Goal: Information Seeking & Learning: Learn about a topic

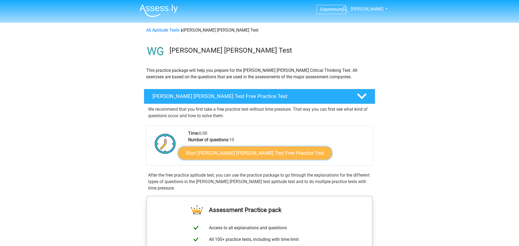
click at [232, 154] on link "Start Watson Glaser Test Free Practice Test" at bounding box center [255, 153] width 154 height 13
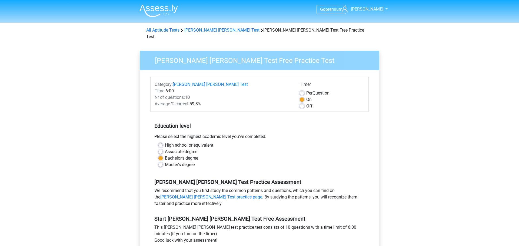
click at [303, 162] on div "Master's degree" at bounding box center [259, 165] width 202 height 6
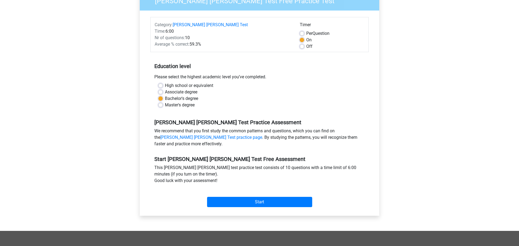
scroll to position [58, 0]
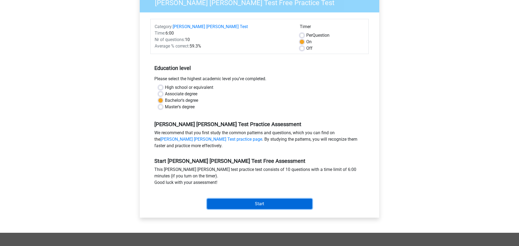
click at [243, 199] on input "Start" at bounding box center [259, 204] width 105 height 10
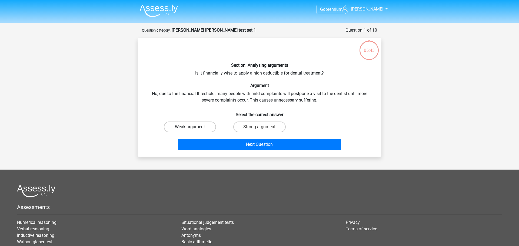
click at [186, 131] on label "Weak argument" at bounding box center [190, 127] width 52 height 11
click at [190, 131] on input "Weak argument" at bounding box center [192, 129] width 4 height 4
radio input "true"
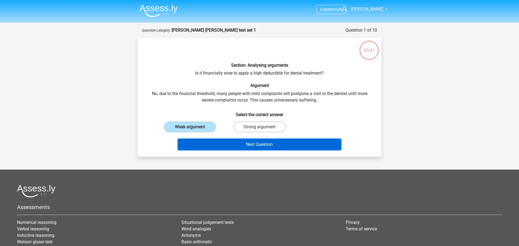
click at [216, 143] on button "Next Question" at bounding box center [260, 144] width 164 height 11
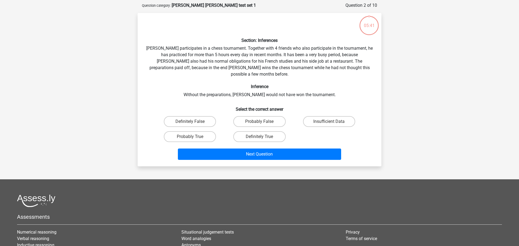
scroll to position [27, 0]
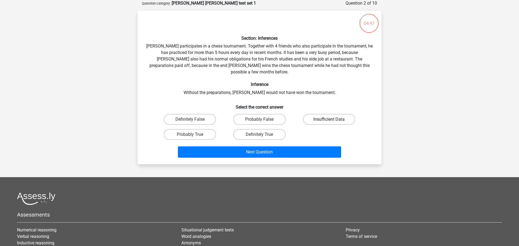
click at [326, 114] on label "Insufficient Data" at bounding box center [329, 119] width 52 height 11
click at [329, 119] on input "Insufficient Data" at bounding box center [331, 121] width 4 height 4
radio input "true"
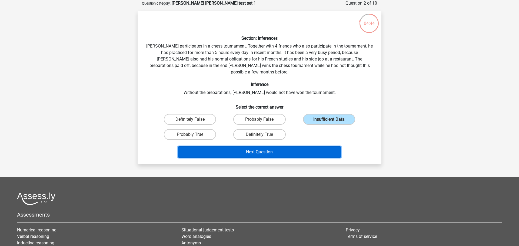
click at [242, 148] on button "Next Question" at bounding box center [260, 151] width 164 height 11
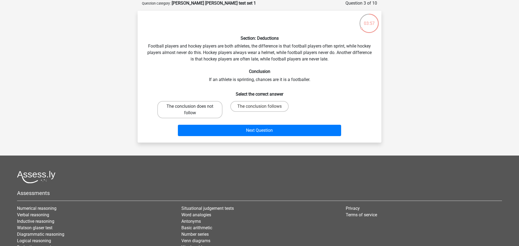
click at [185, 106] on label "The conclusion does not follow" at bounding box center [189, 109] width 65 height 17
click at [190, 106] on input "The conclusion does not follow" at bounding box center [192, 108] width 4 height 4
radio input "true"
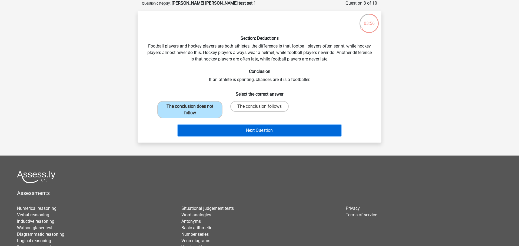
click at [288, 127] on button "Next Question" at bounding box center [260, 130] width 164 height 11
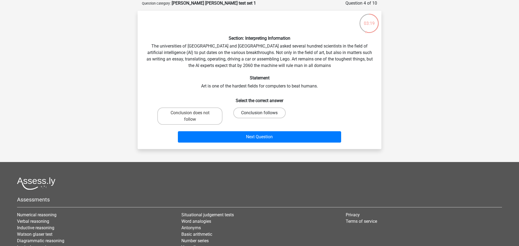
click at [269, 115] on label "Conclusion follows" at bounding box center [259, 113] width 52 height 11
click at [263, 115] on input "Conclusion follows" at bounding box center [261, 115] width 4 height 4
radio input "true"
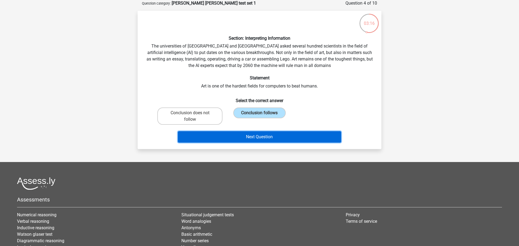
click at [250, 137] on button "Next Question" at bounding box center [260, 136] width 164 height 11
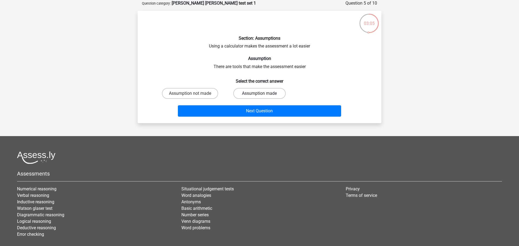
click at [254, 93] on label "Assumption made" at bounding box center [259, 93] width 52 height 11
click at [259, 94] on input "Assumption made" at bounding box center [261, 96] width 4 height 4
radio input "true"
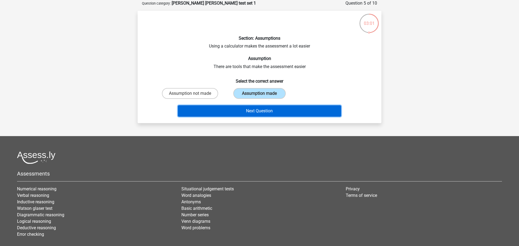
click at [246, 115] on button "Next Question" at bounding box center [260, 110] width 164 height 11
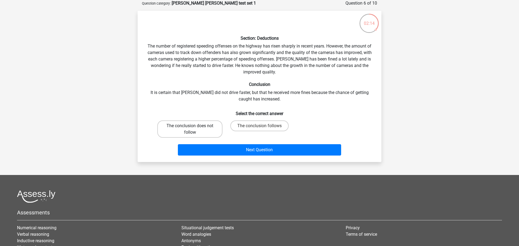
click at [198, 132] on label "The conclusion does not follow" at bounding box center [189, 129] width 65 height 17
click at [194, 129] on input "The conclusion does not follow" at bounding box center [192, 128] width 4 height 4
radio input "true"
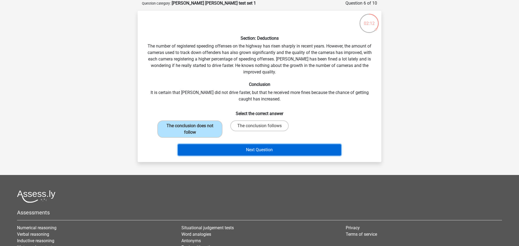
click at [214, 153] on button "Next Question" at bounding box center [260, 149] width 164 height 11
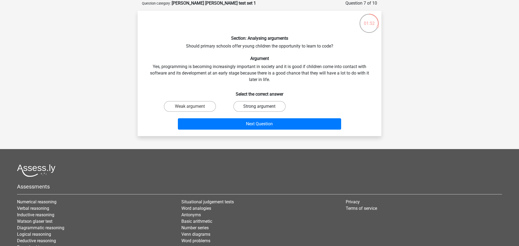
click at [247, 109] on label "Strong argument" at bounding box center [259, 106] width 52 height 11
click at [259, 109] on input "Strong argument" at bounding box center [261, 108] width 4 height 4
radio input "true"
click at [203, 109] on label "Weak argument" at bounding box center [190, 106] width 52 height 11
click at [194, 109] on input "Weak argument" at bounding box center [192, 108] width 4 height 4
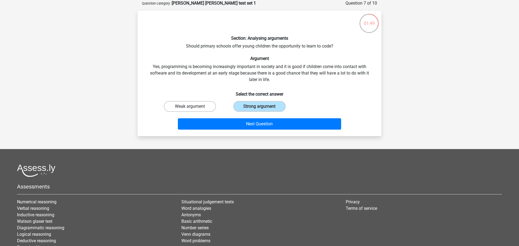
radio input "true"
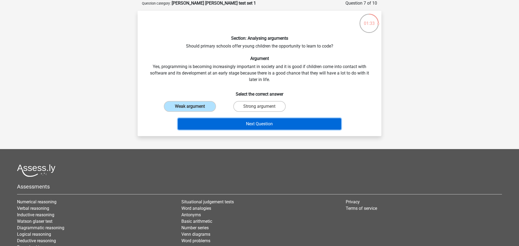
click at [274, 127] on button "Next Question" at bounding box center [260, 123] width 164 height 11
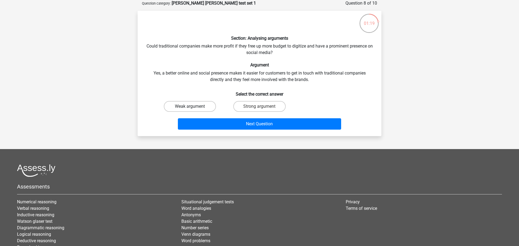
click at [177, 105] on label "Weak argument" at bounding box center [190, 106] width 52 height 11
click at [190, 106] on input "Weak argument" at bounding box center [192, 108] width 4 height 4
radio input "true"
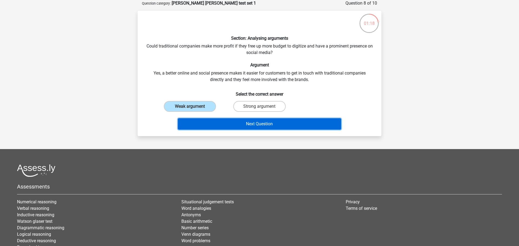
click at [222, 121] on button "Next Question" at bounding box center [260, 123] width 164 height 11
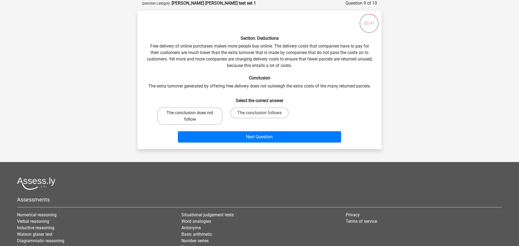
click at [196, 113] on label "The conclusion does not follow" at bounding box center [189, 116] width 65 height 17
click at [194, 113] on input "The conclusion does not follow" at bounding box center [192, 115] width 4 height 4
radio input "true"
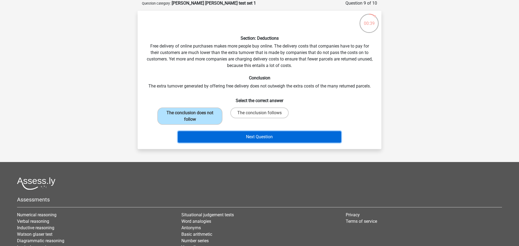
click at [265, 141] on button "Next Question" at bounding box center [260, 136] width 164 height 11
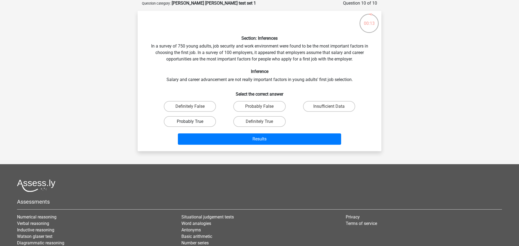
click at [180, 124] on label "Probably True" at bounding box center [190, 121] width 52 height 11
click at [190, 124] on input "Probably True" at bounding box center [192, 124] width 4 height 4
radio input "true"
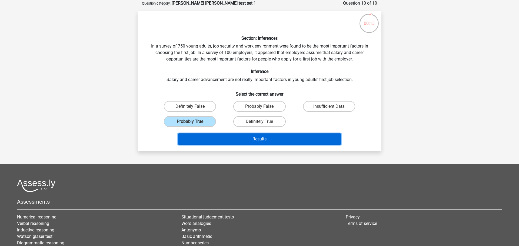
click at [229, 138] on button "Results" at bounding box center [260, 139] width 164 height 11
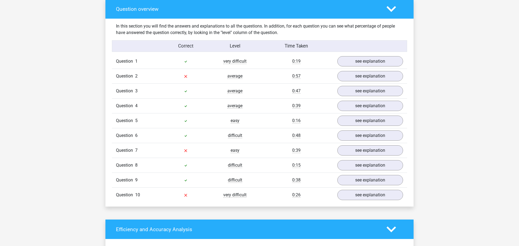
scroll to position [407, 0]
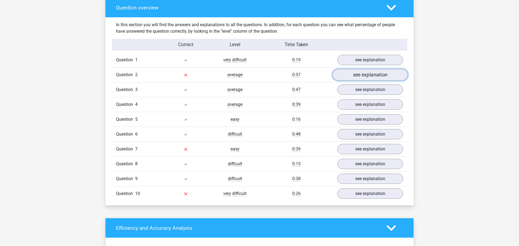
click at [365, 74] on link "see explanation" at bounding box center [369, 75] width 75 height 12
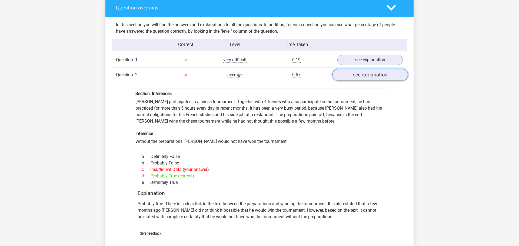
click at [382, 69] on link "see explanation" at bounding box center [369, 75] width 75 height 12
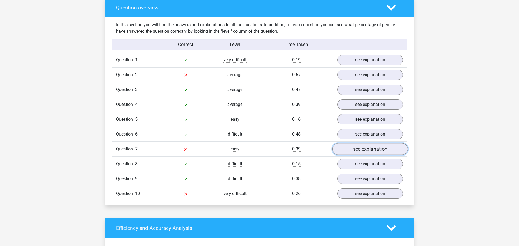
click at [349, 144] on link "see explanation" at bounding box center [369, 150] width 75 height 12
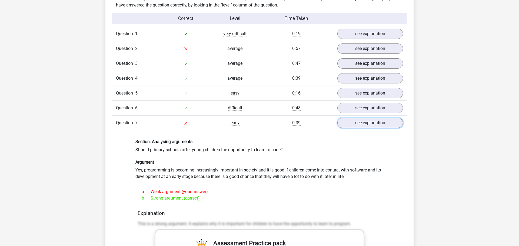
scroll to position [433, 0]
click at [369, 117] on link "see explanation" at bounding box center [369, 123] width 75 height 12
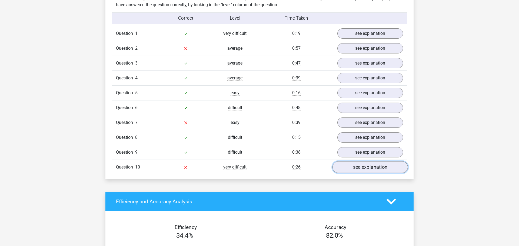
click at [378, 162] on link "see explanation" at bounding box center [369, 168] width 75 height 12
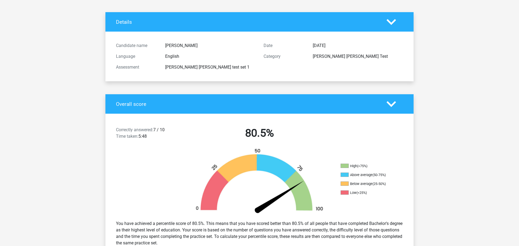
scroll to position [0, 0]
